Goal: Complete application form

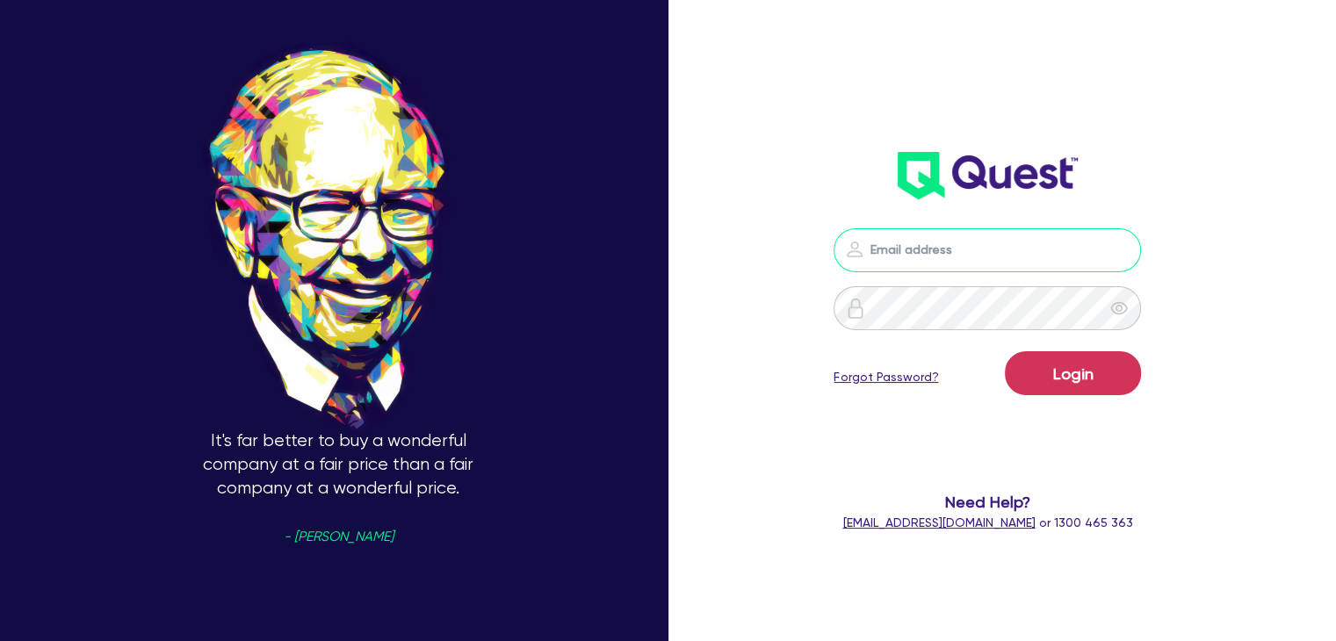
click at [939, 241] on input "email" at bounding box center [987, 250] width 307 height 44
type input "[PERSON_NAME][EMAIL_ADDRESS][DOMAIN_NAME]"
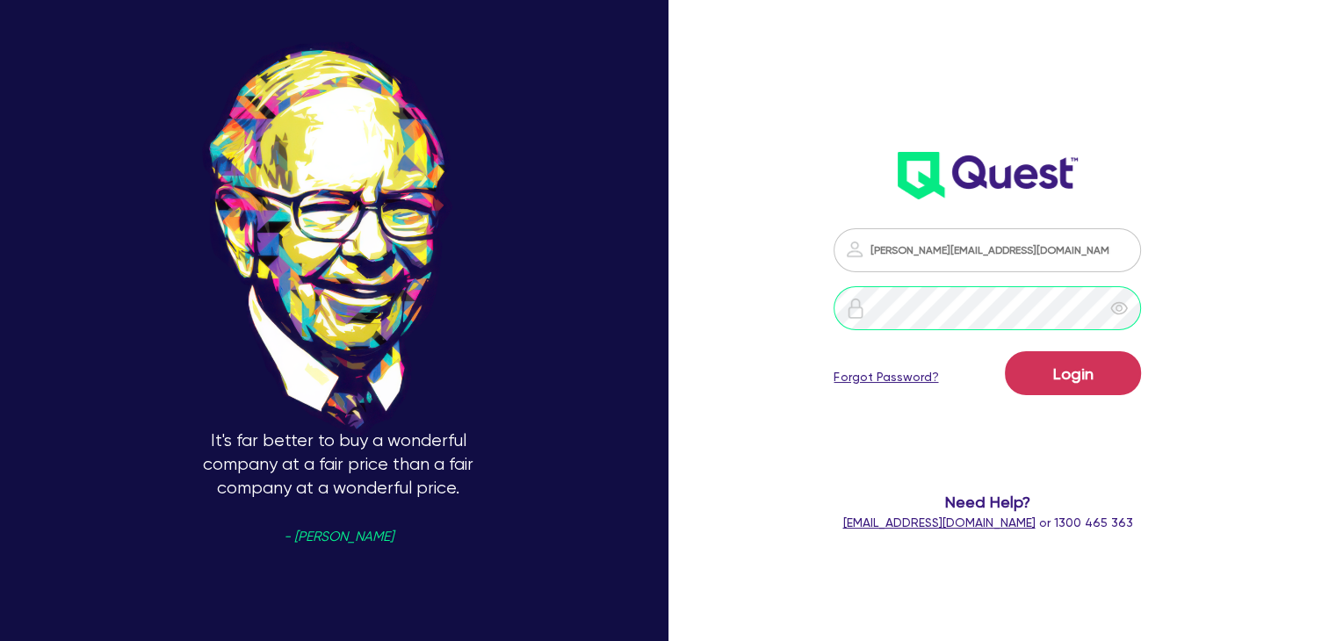
click at [1005, 351] on button "Login" at bounding box center [1073, 373] width 136 height 44
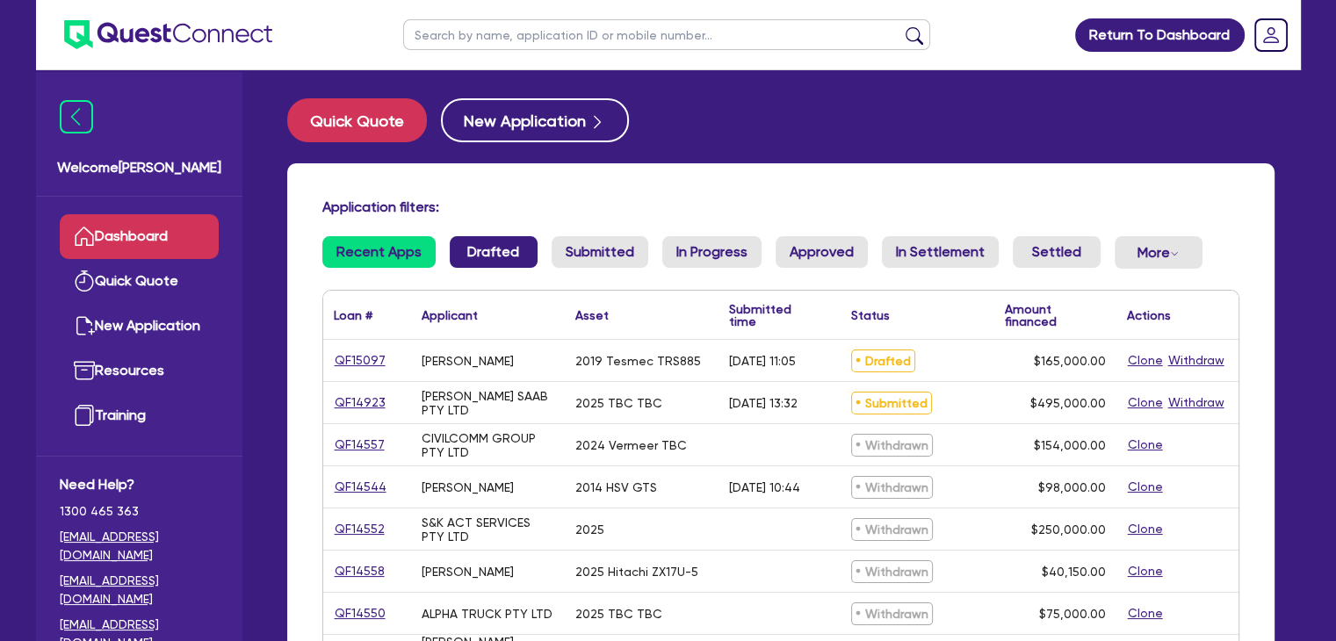
click at [475, 257] on link "Drafted" at bounding box center [494, 252] width 88 height 32
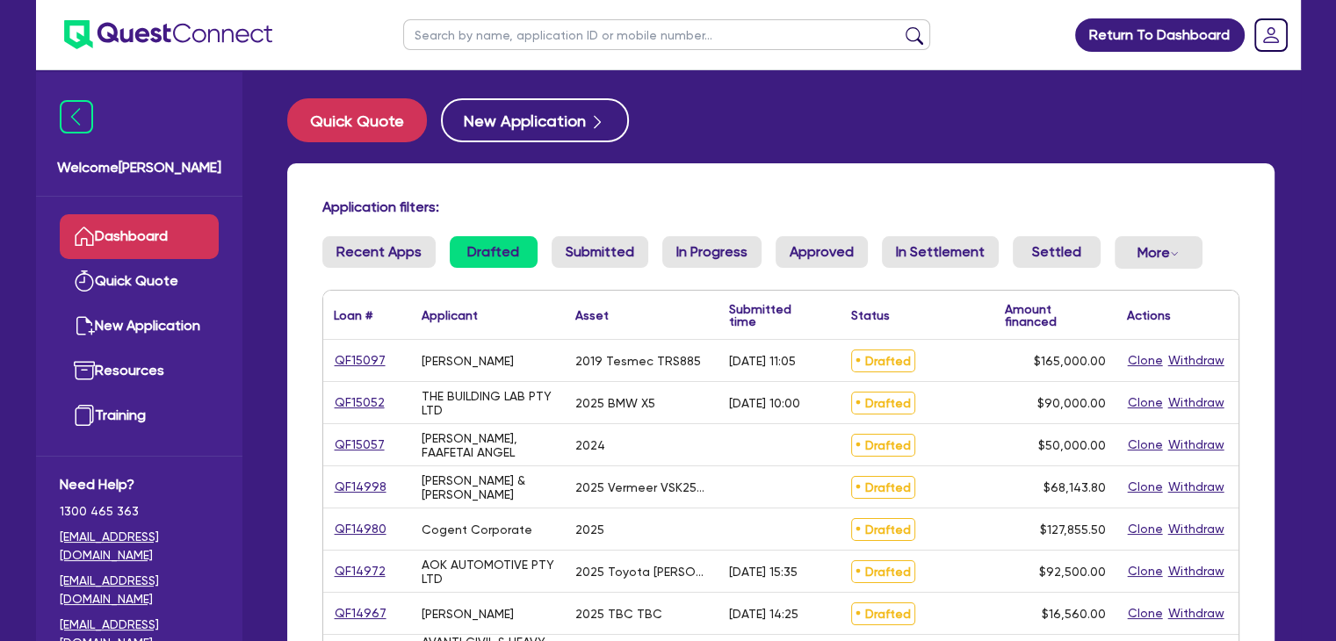
click at [495, 39] on input "text" at bounding box center [666, 34] width 527 height 31
type input "woodmine"
click at [916, 26] on button "submit" at bounding box center [914, 38] width 28 height 25
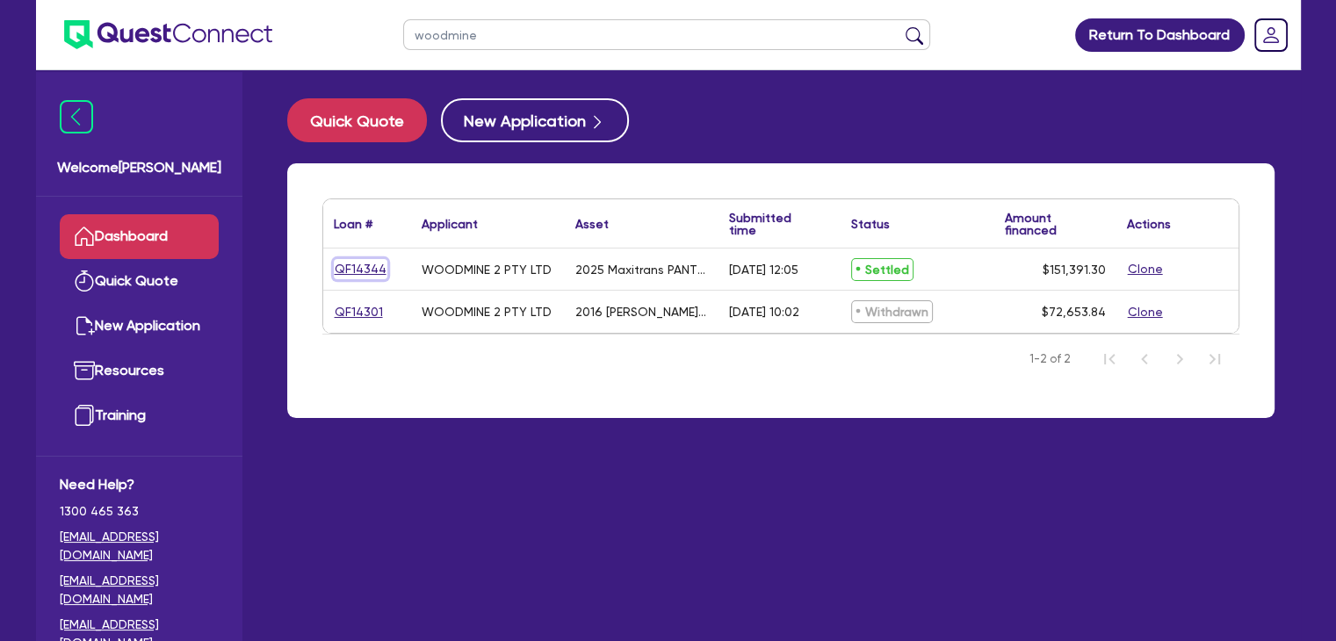
click at [367, 271] on link "QF14344" at bounding box center [361, 269] width 54 height 20
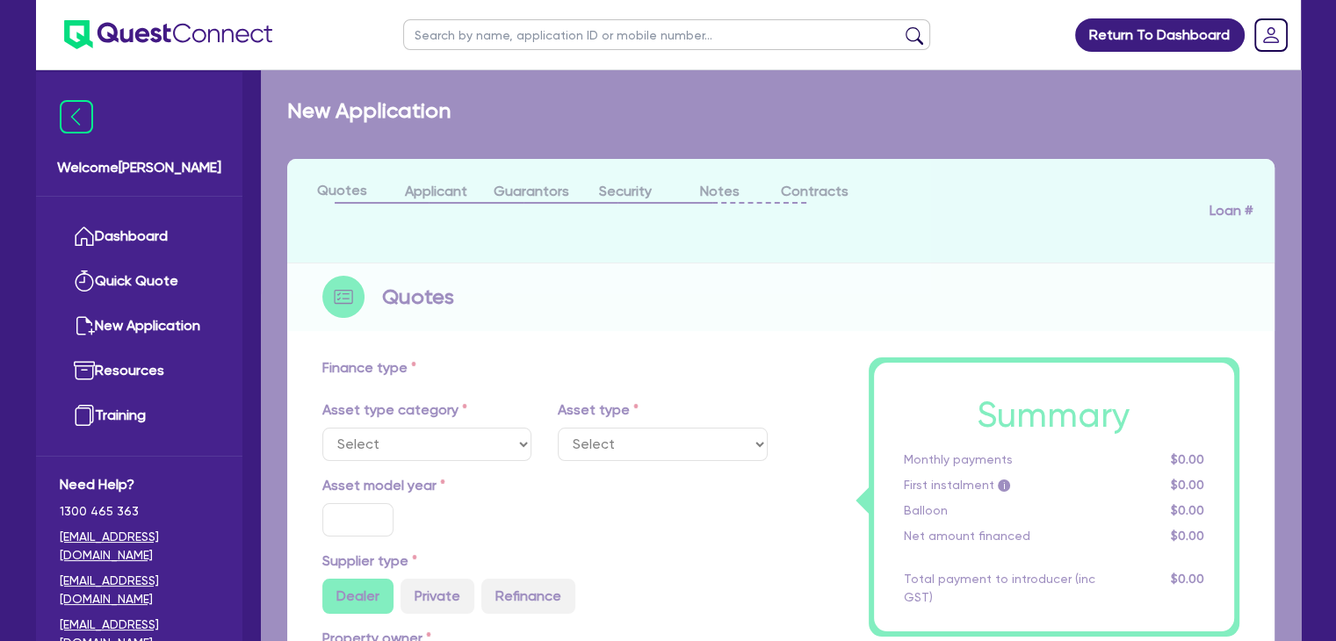
select select "PRIMARY_ASSETS"
type input "2025"
type input "151,391.3"
type input "5"
type input "7,569.57"
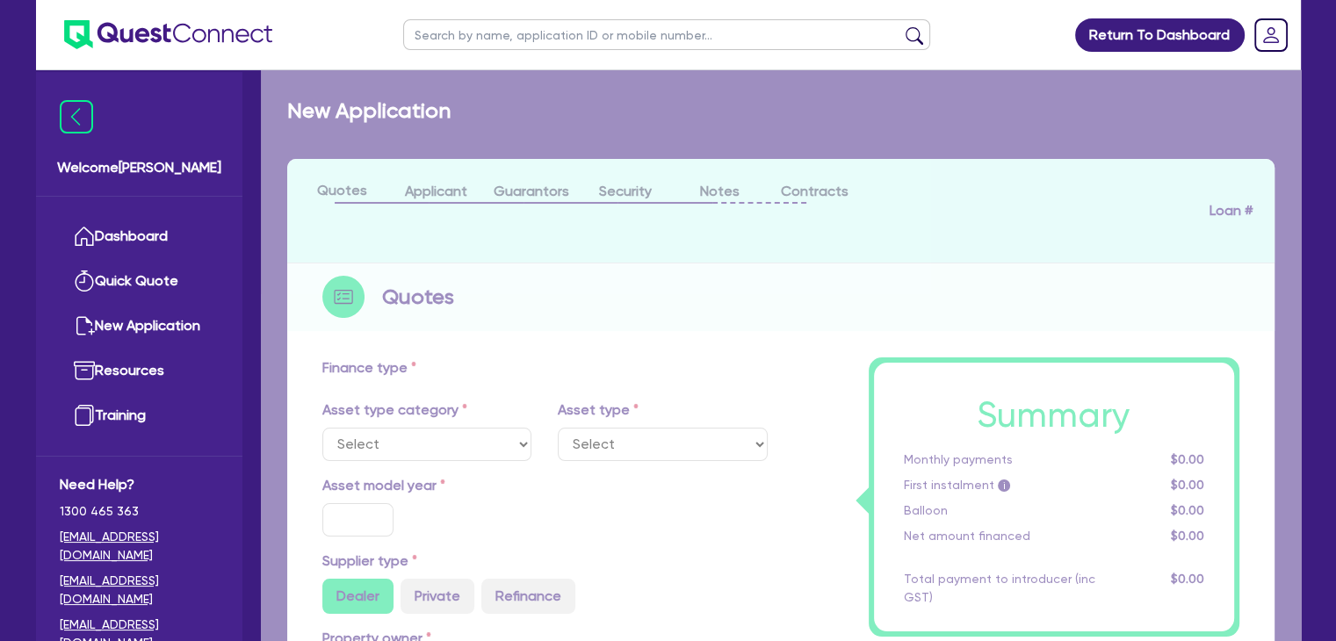
type input "8.4"
select select "TRAILERS"
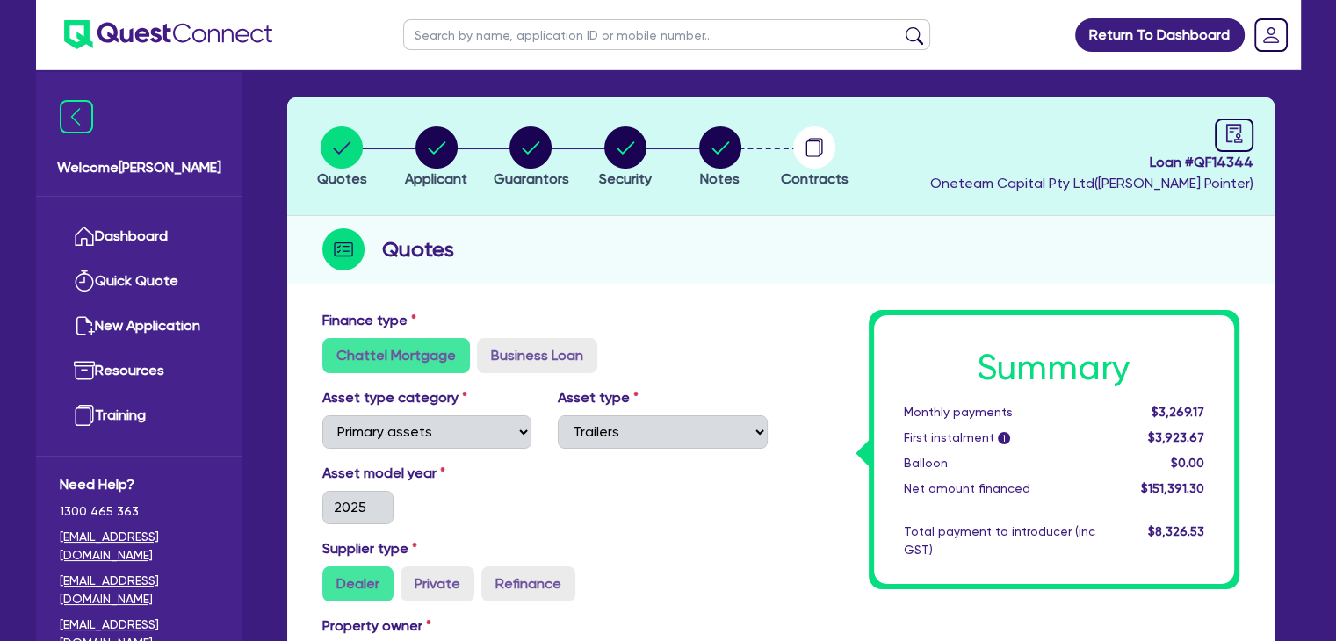
scroll to position [60, 0]
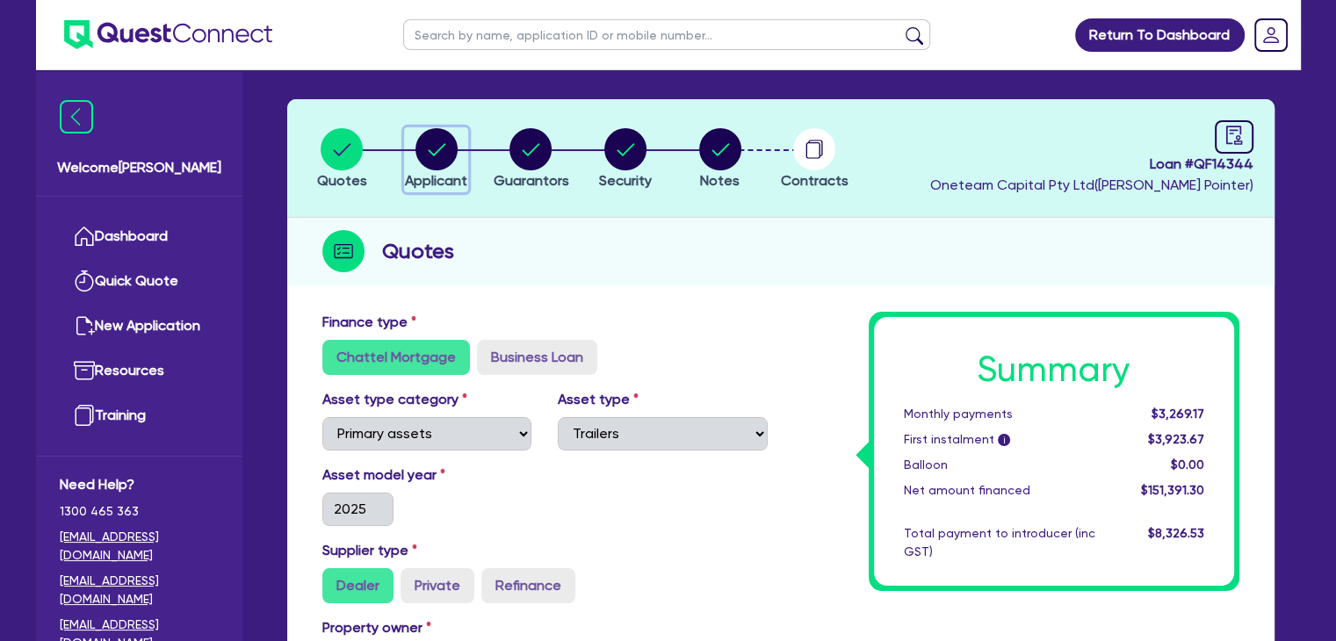
click at [439, 138] on circle "button" at bounding box center [436, 149] width 42 height 42
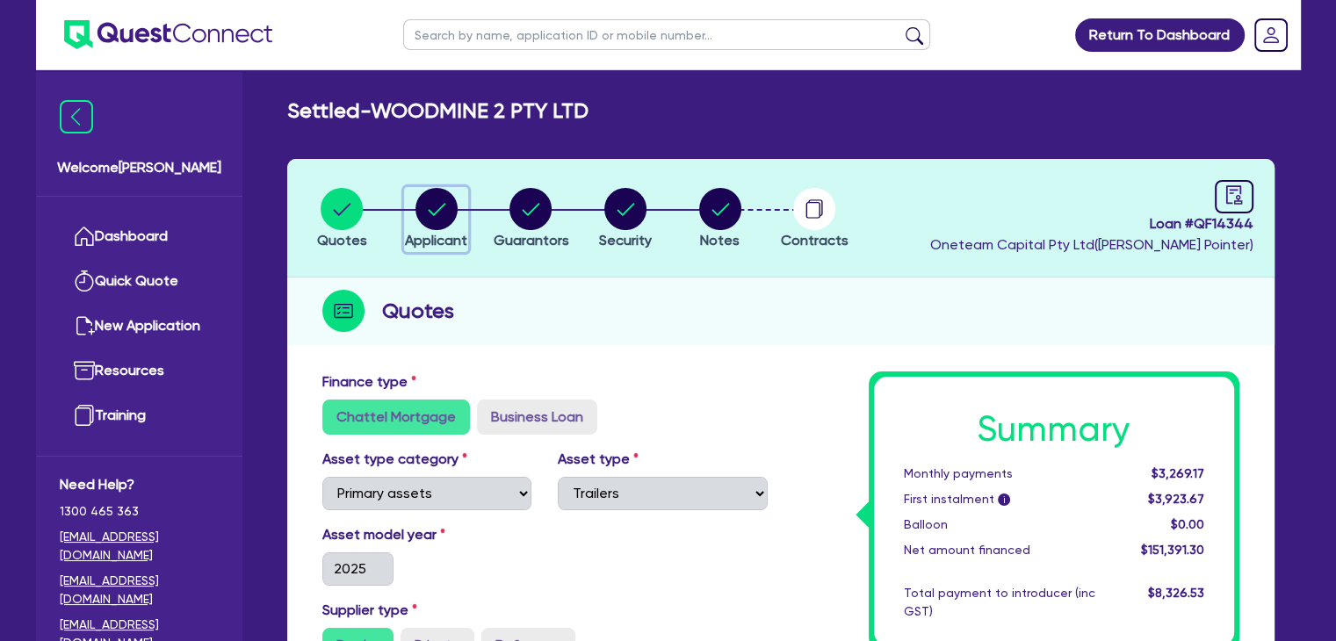
select select "COMPANY"
select select "TRANSPORT_WAREHOUSING"
select select "PASSENGERS_FREIGHT_TRANSPORT"
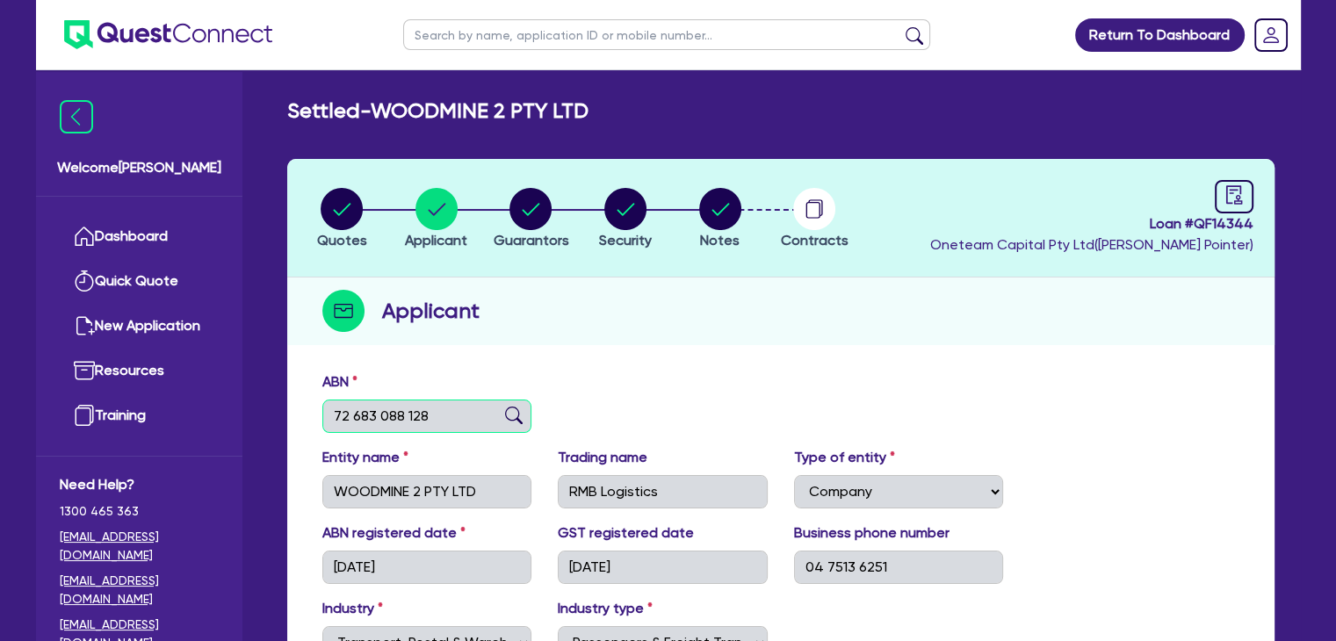
drag, startPoint x: 439, startPoint y: 411, endPoint x: 328, endPoint y: 402, distance: 111.9
click at [328, 402] on input "72 683 088 128" at bounding box center [427, 416] width 210 height 33
click at [177, 247] on link "Dashboard" at bounding box center [139, 236] width 159 height 45
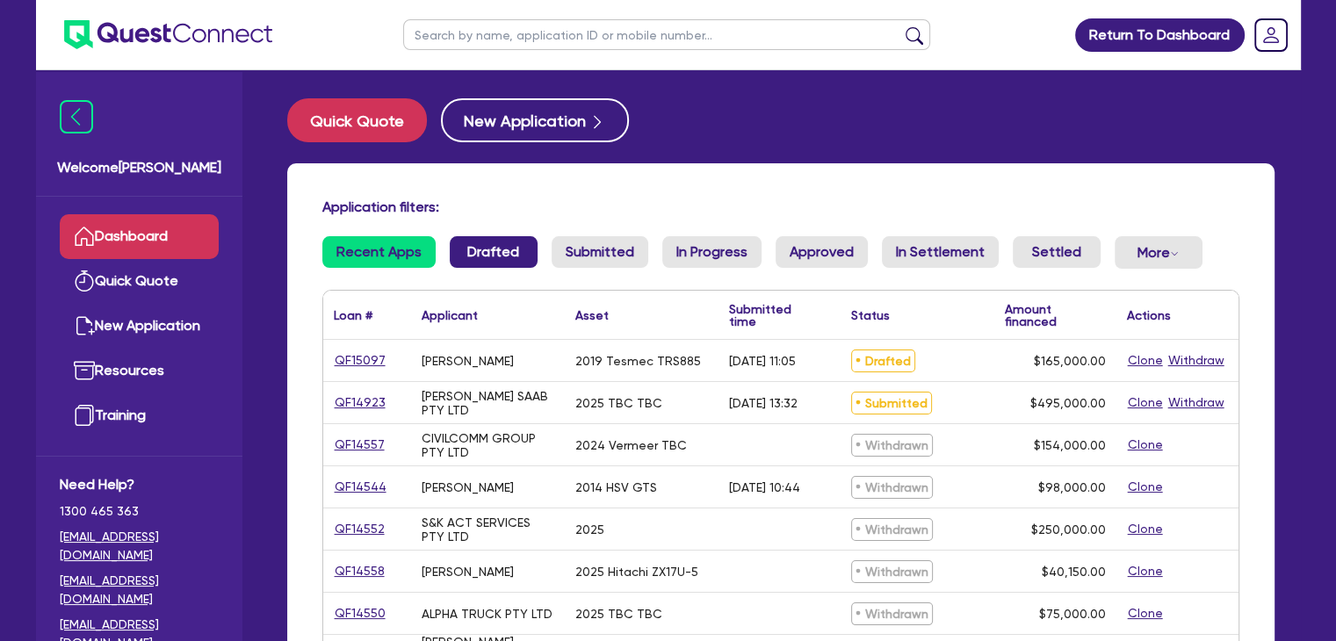
click at [495, 247] on link "Drafted" at bounding box center [494, 252] width 88 height 32
